Goal: Information Seeking & Learning: Check status

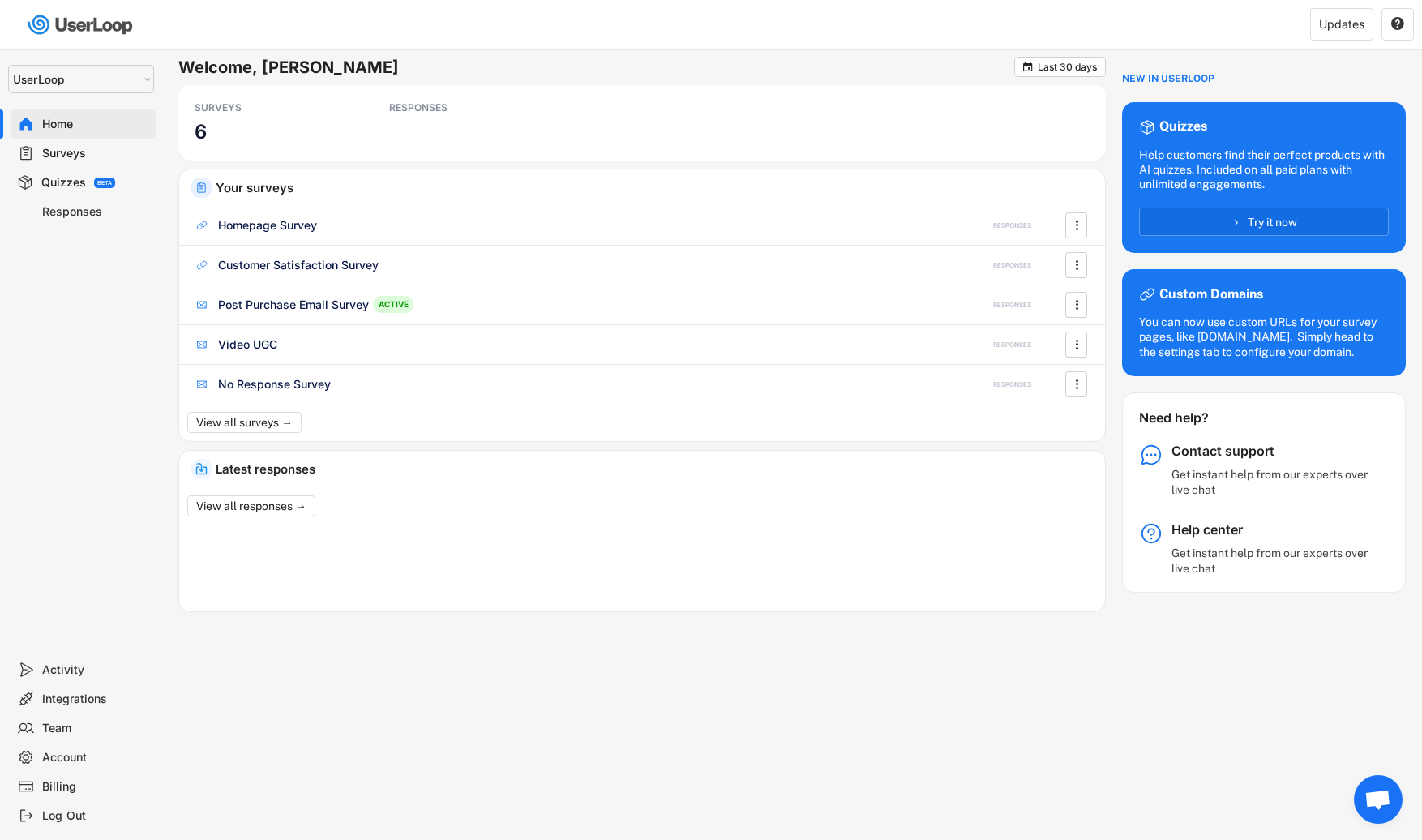
select select ""1348695171700984260__LOOKUP__1654705041975x127494467392634880""
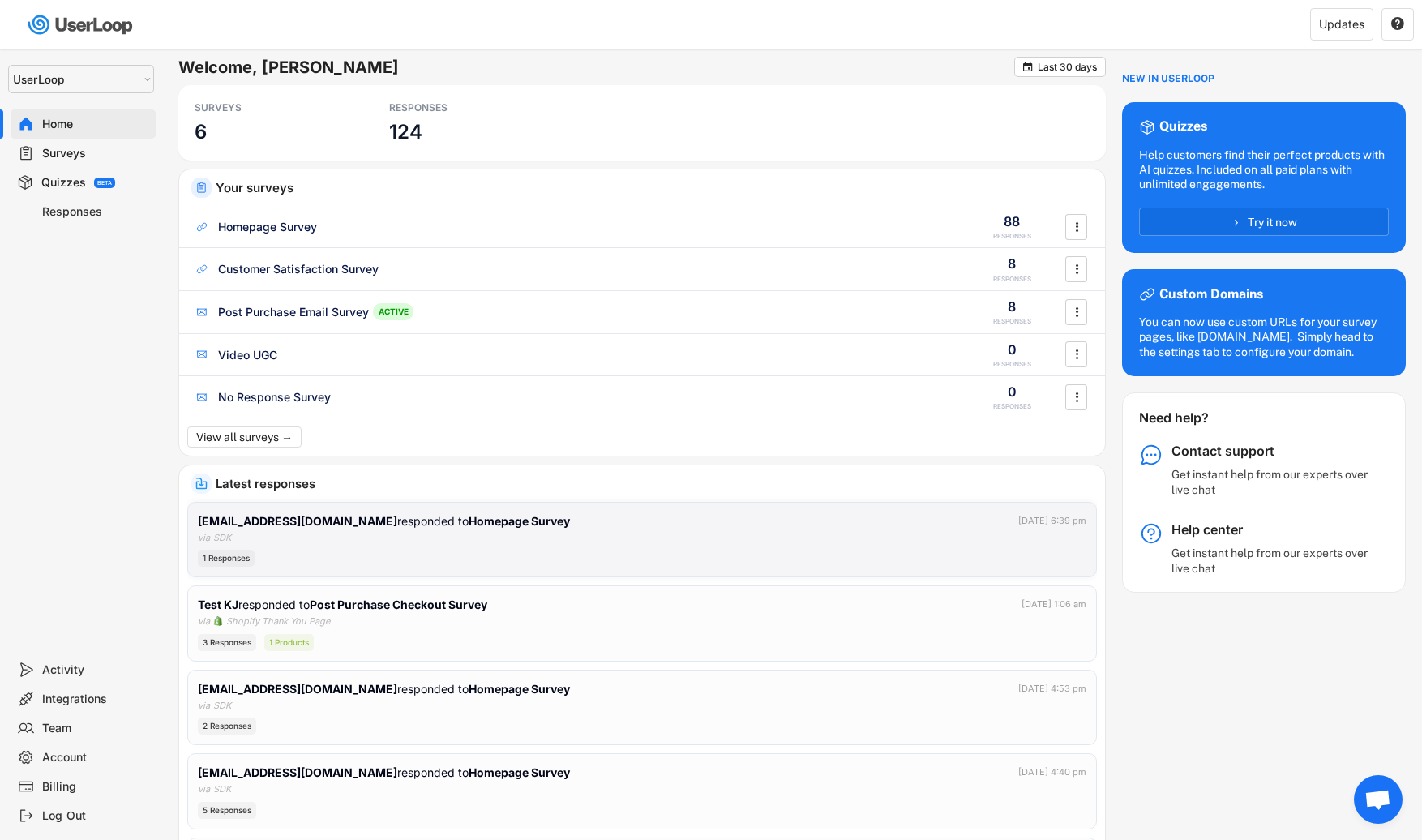
click at [508, 564] on div "1 Responses" at bounding box center [642, 558] width 889 height 17
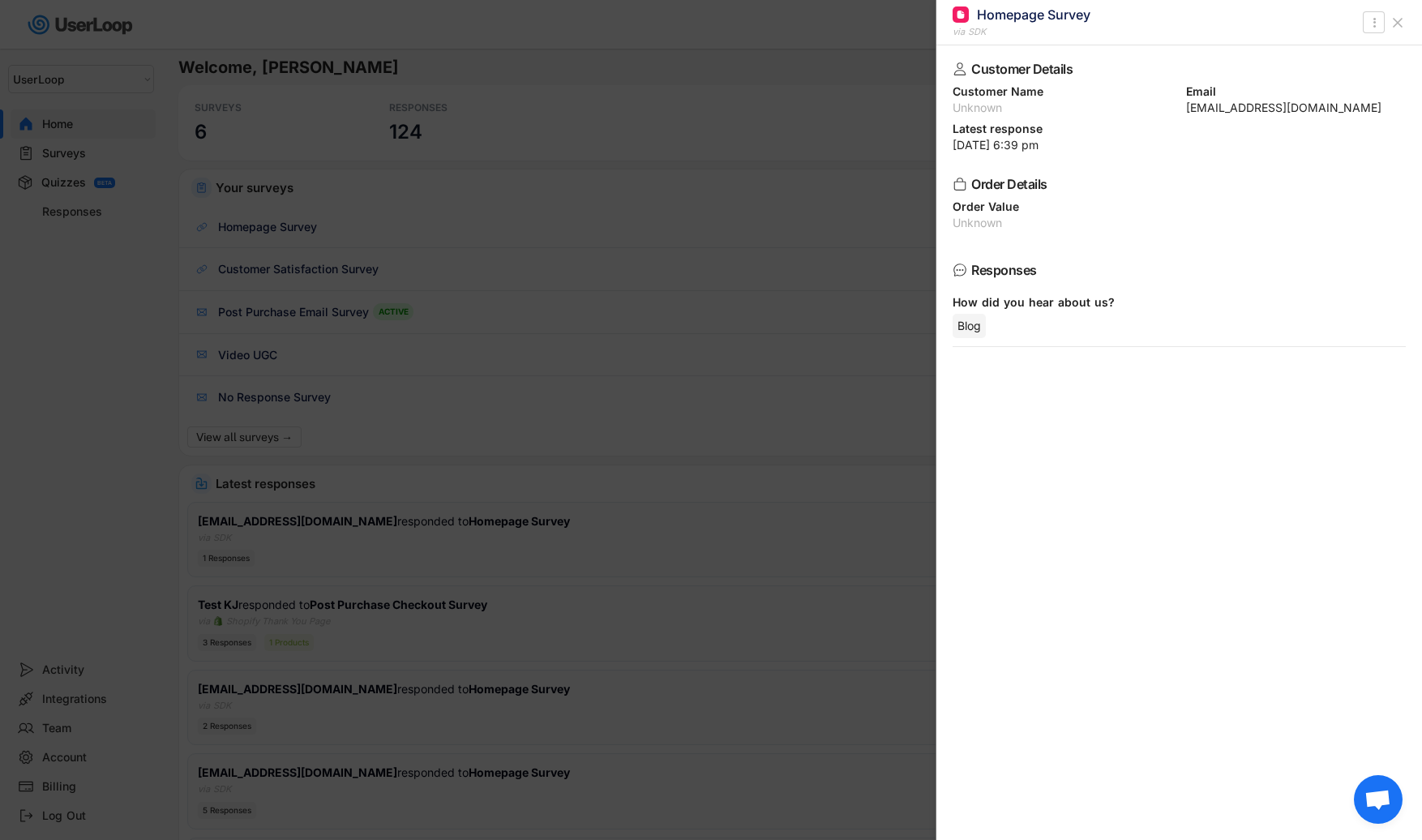
click at [508, 564] on div at bounding box center [711, 420] width 1422 height 840
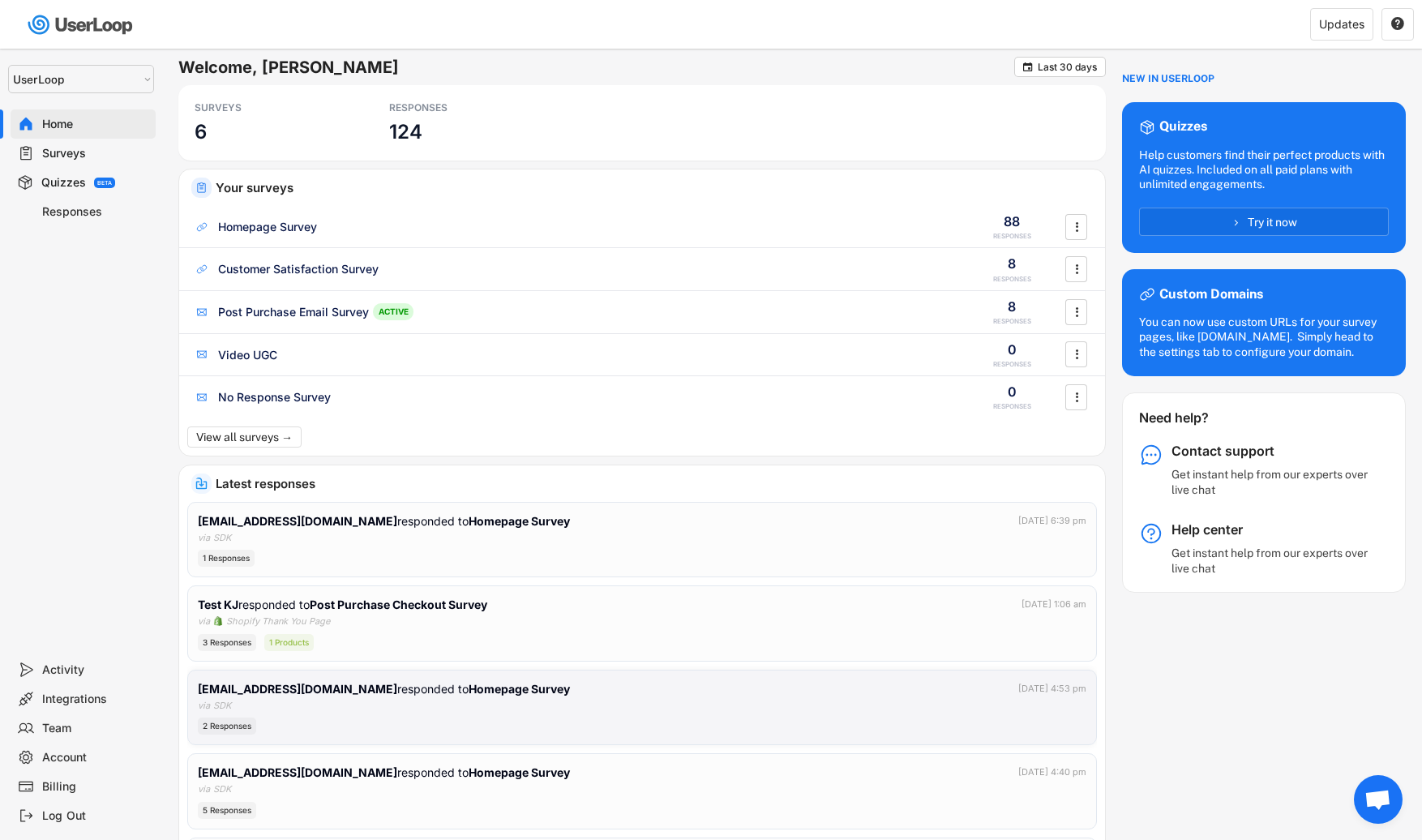
click at [507, 718] on div "2 Responses" at bounding box center [642, 726] width 889 height 17
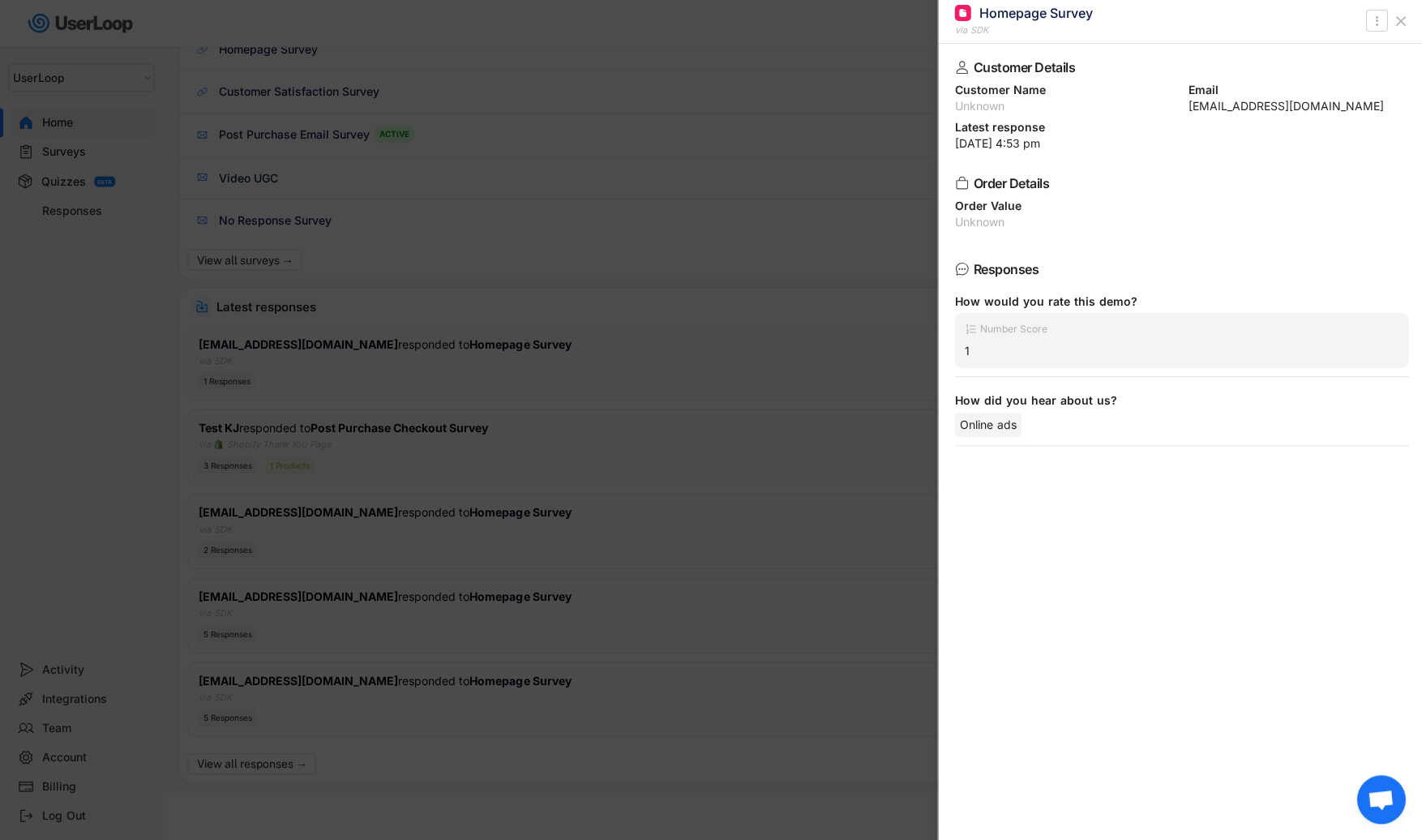
scroll to position [176, 0]
click at [507, 717] on div at bounding box center [711, 420] width 1422 height 840
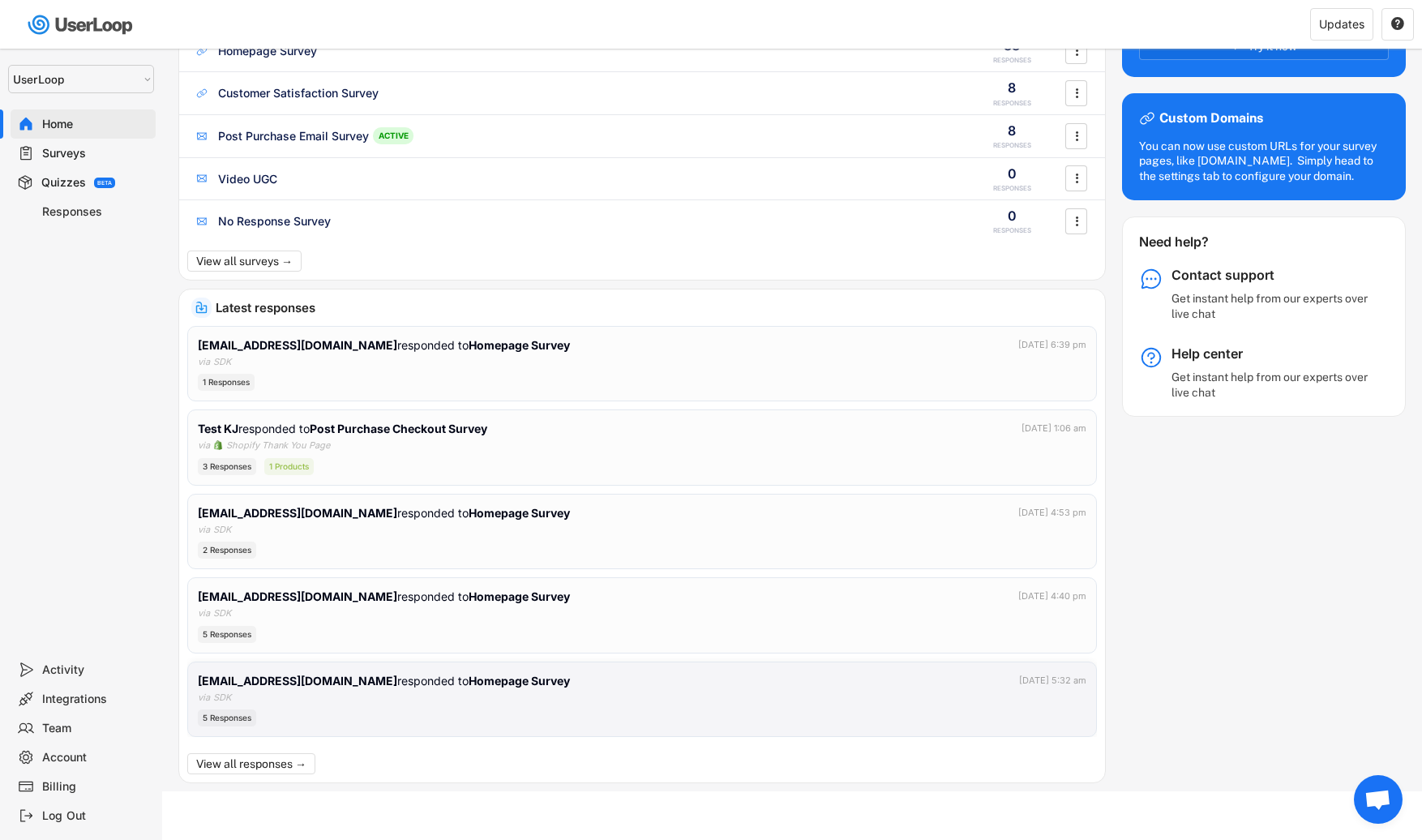
click at [514, 694] on div "[EMAIL_ADDRESS][DOMAIN_NAME] responded to Homepage Survey [DATE] 5:32 am via SD…" at bounding box center [642, 700] width 889 height 55
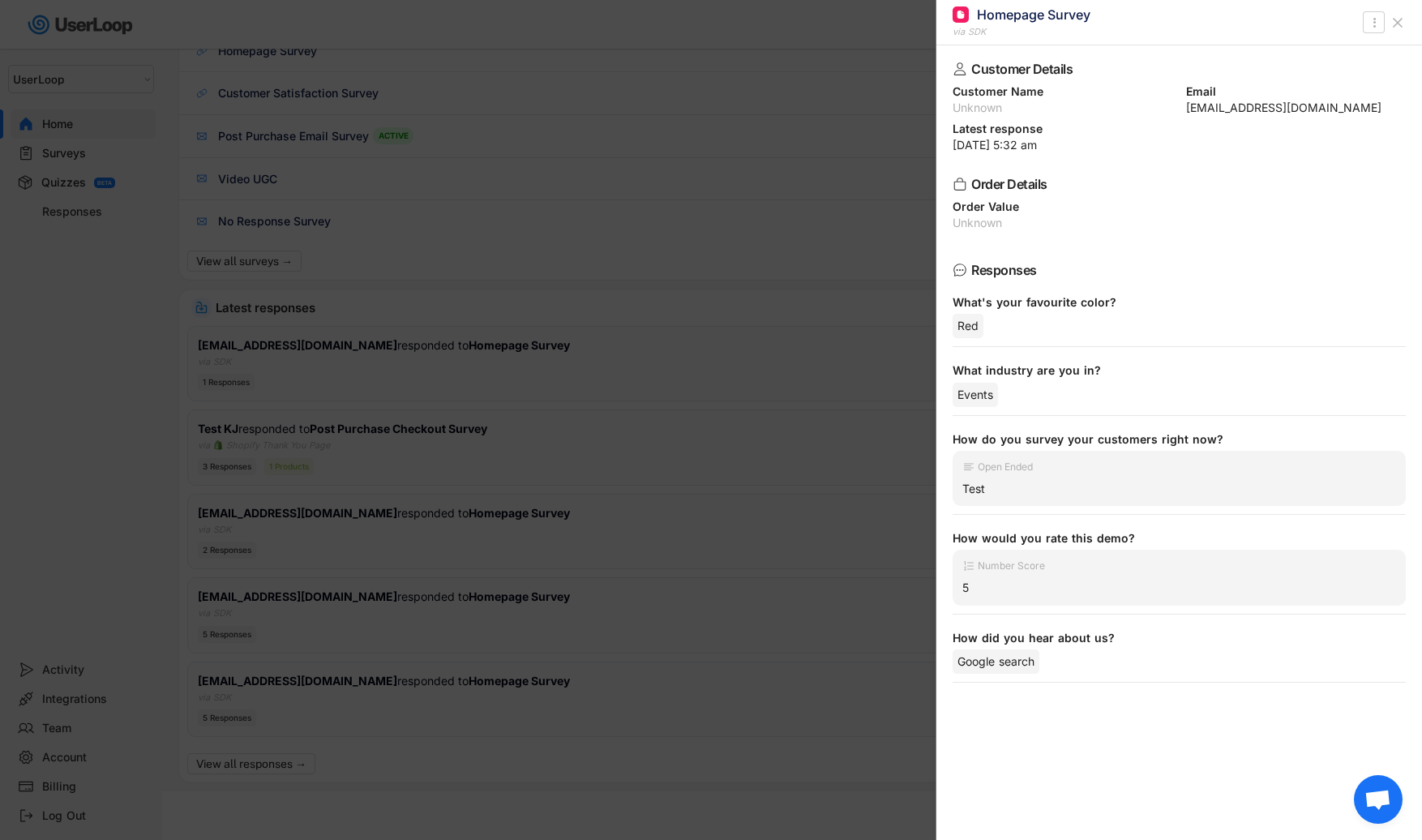
click at [513, 692] on div at bounding box center [711, 420] width 1422 height 840
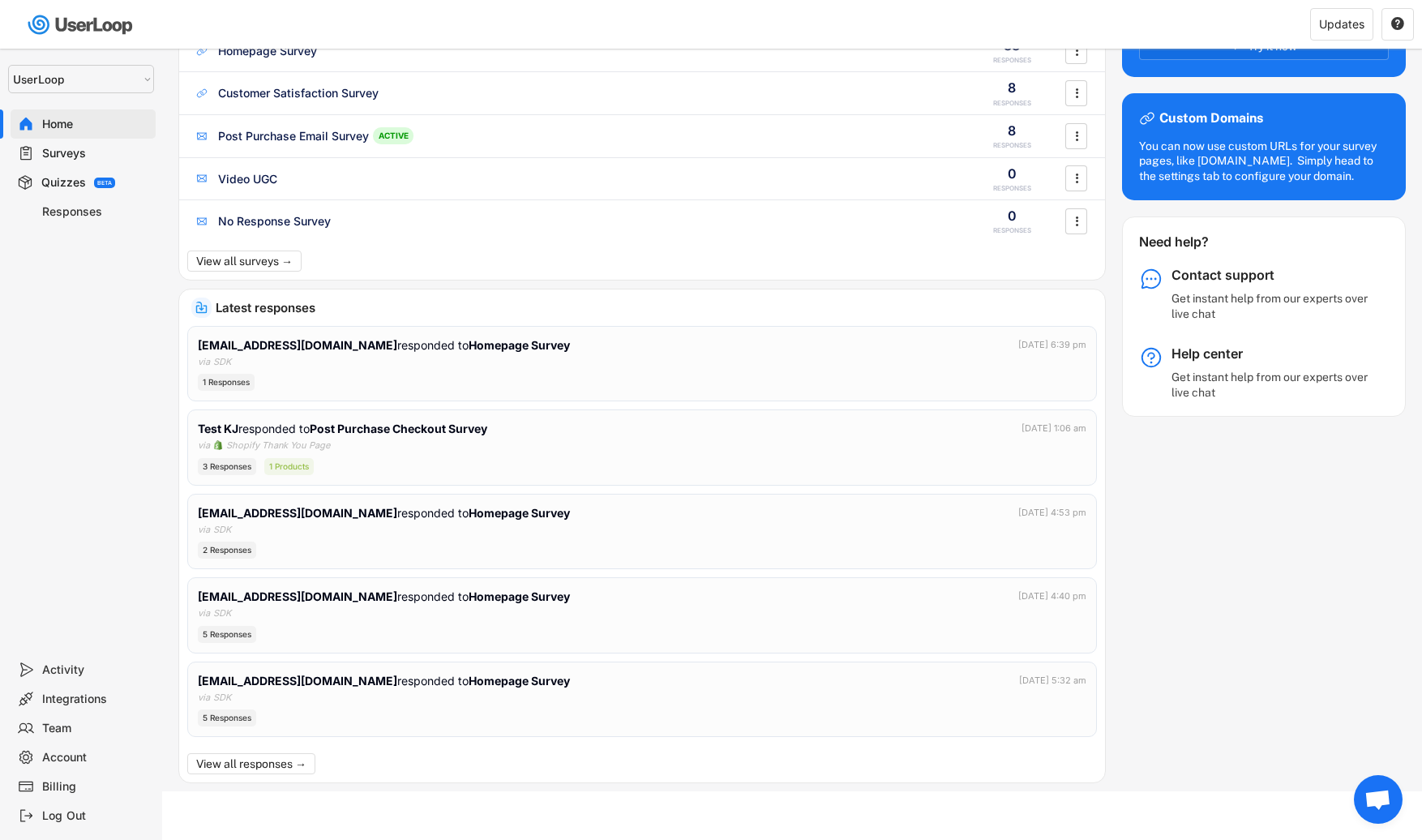
click at [262, 754] on button "View all responses →" at bounding box center [251, 764] width 128 height 21
